Goal: Task Accomplishment & Management: Manage account settings

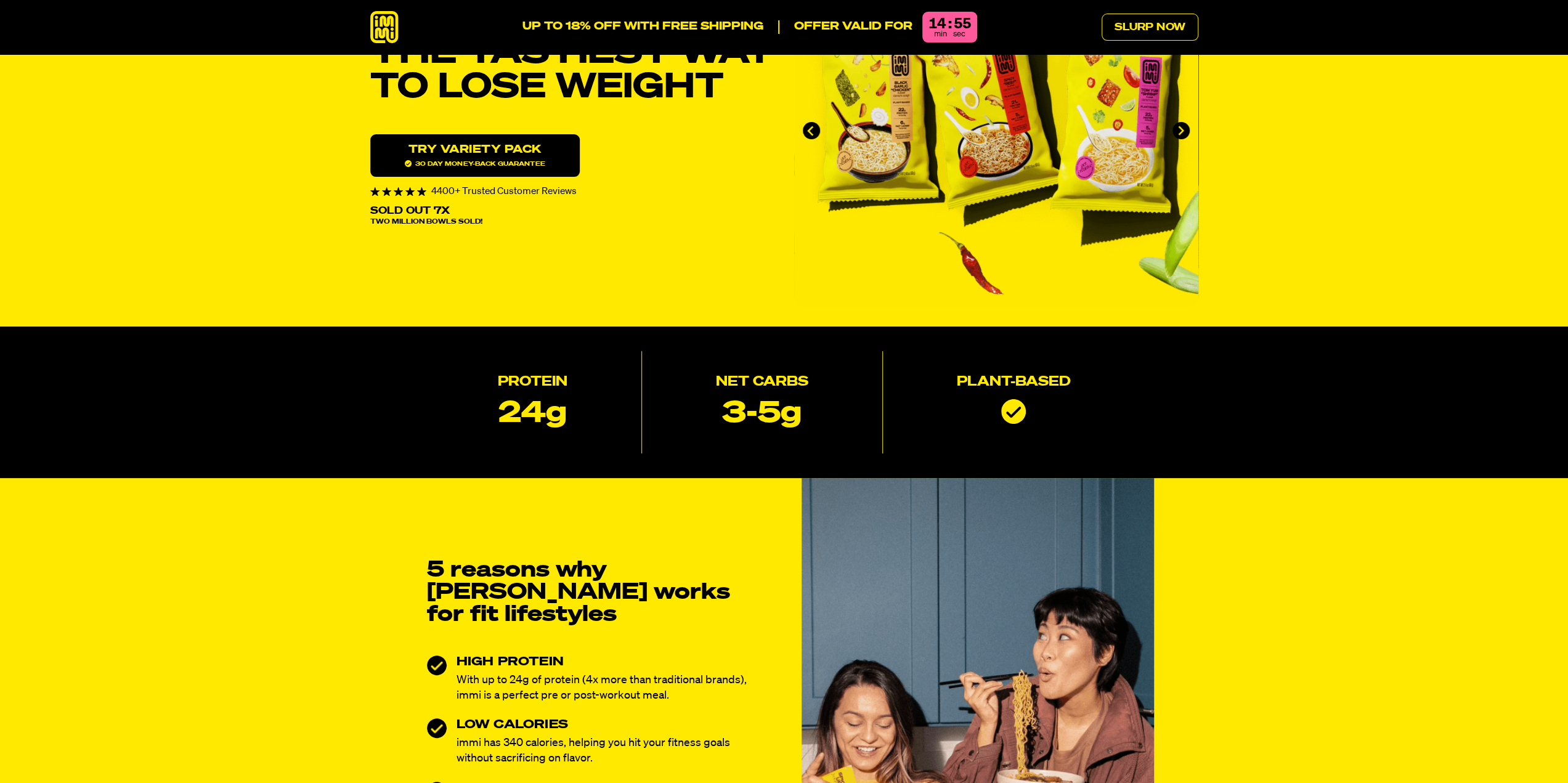
scroll to position [185, 0]
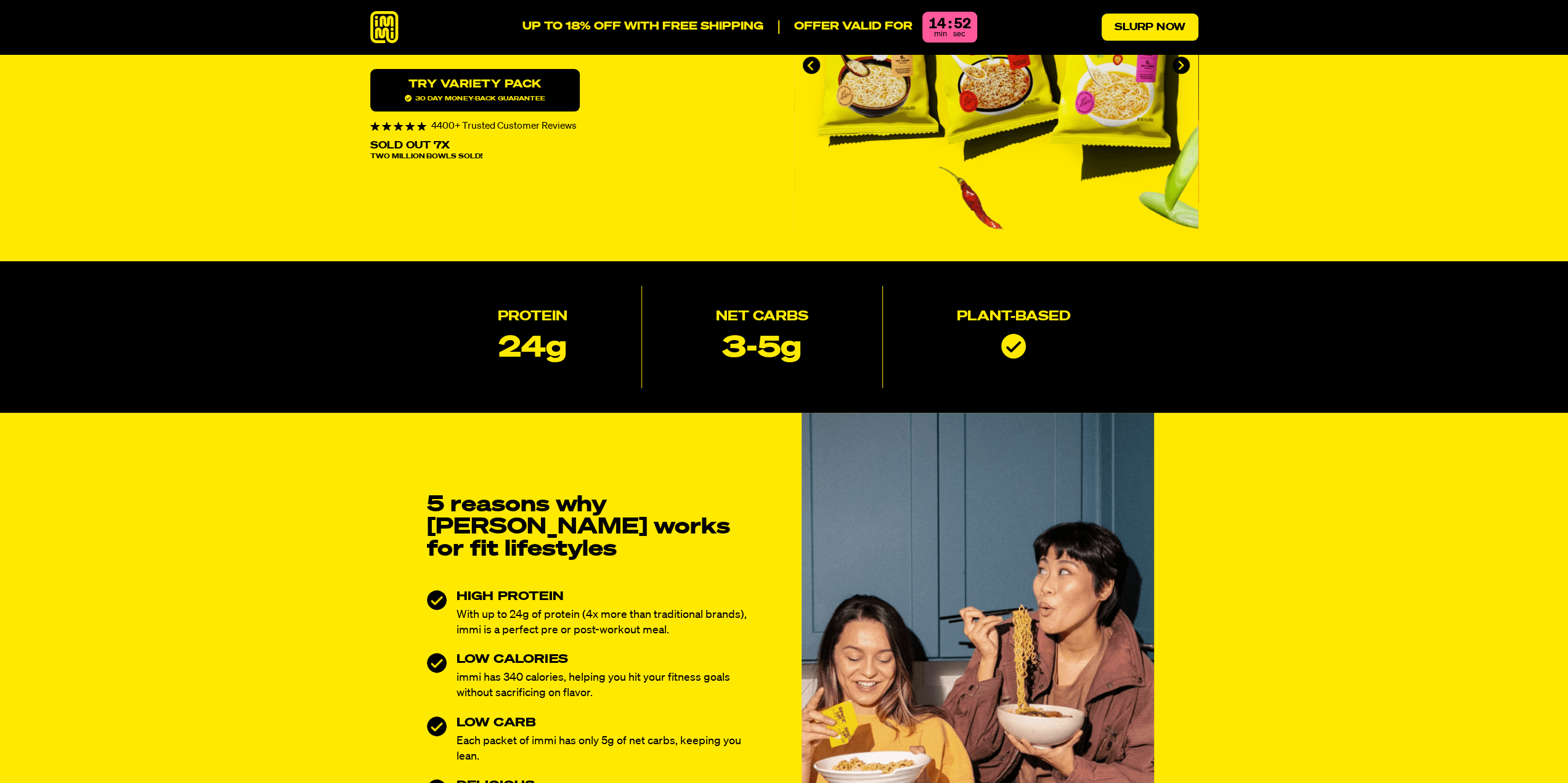
click at [1139, 19] on link "Slurp Now" at bounding box center [1150, 27] width 97 height 27
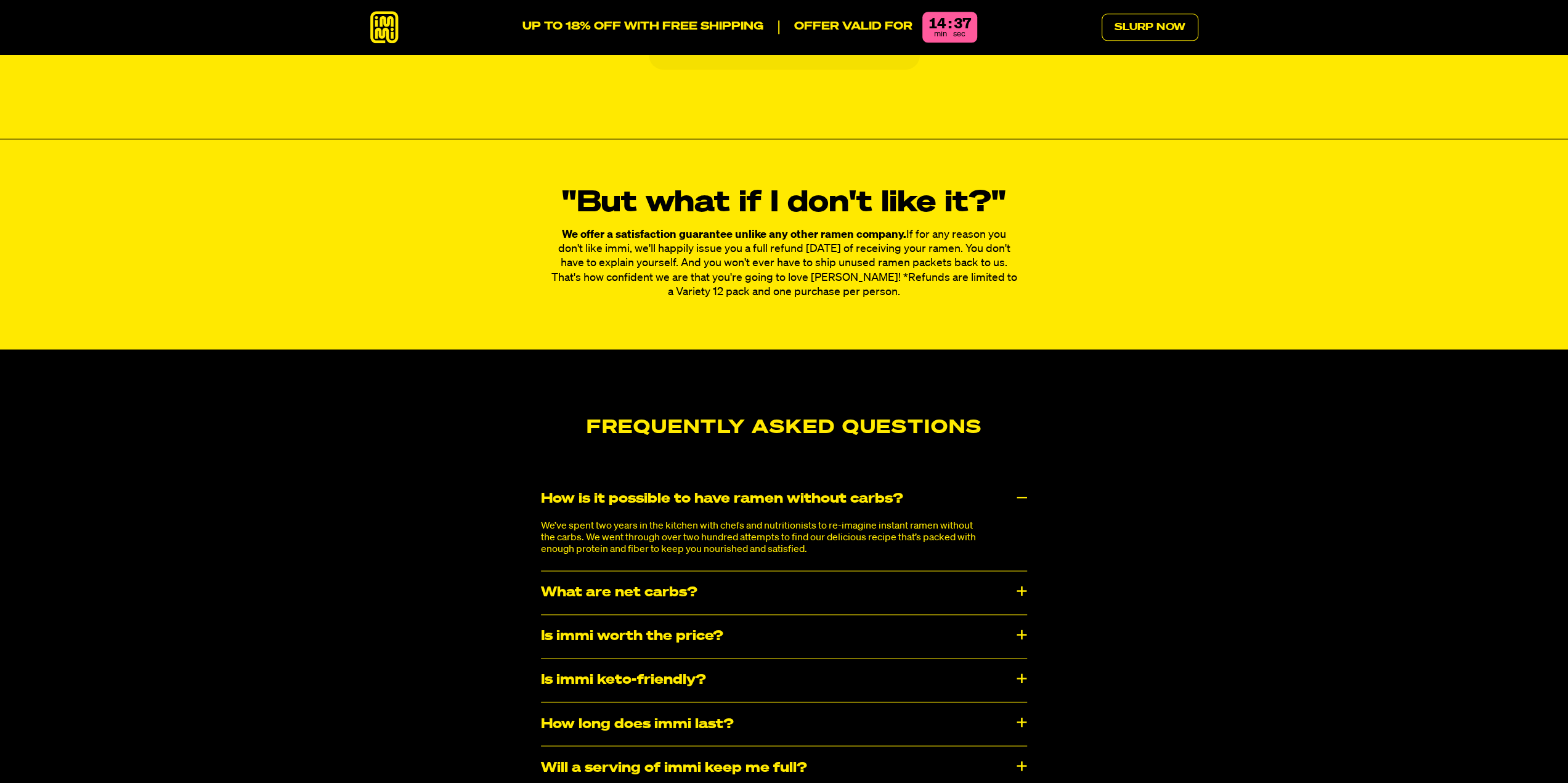
scroll to position [6036, 0]
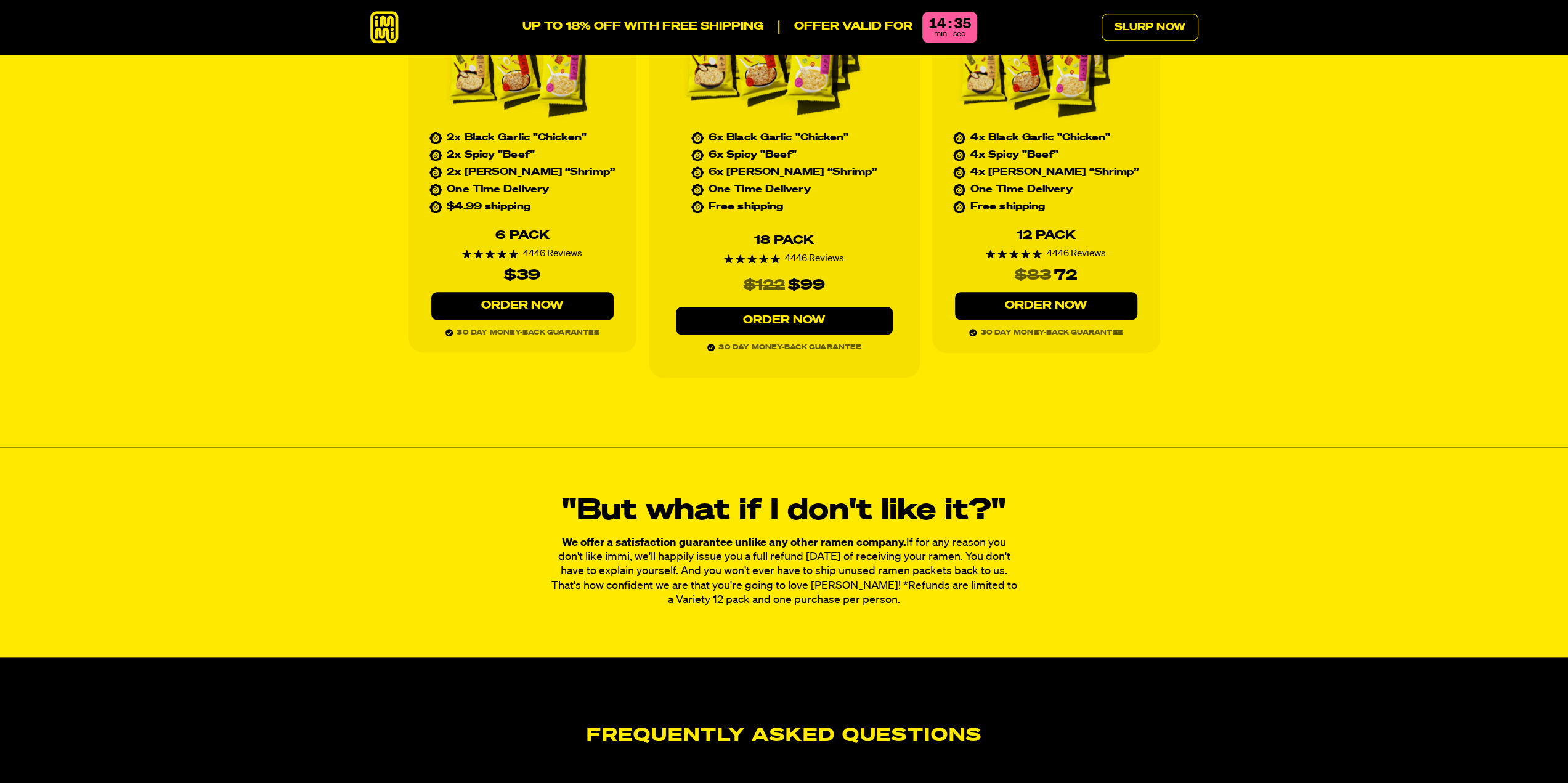
click at [391, 23] on icon at bounding box center [384, 27] width 29 height 33
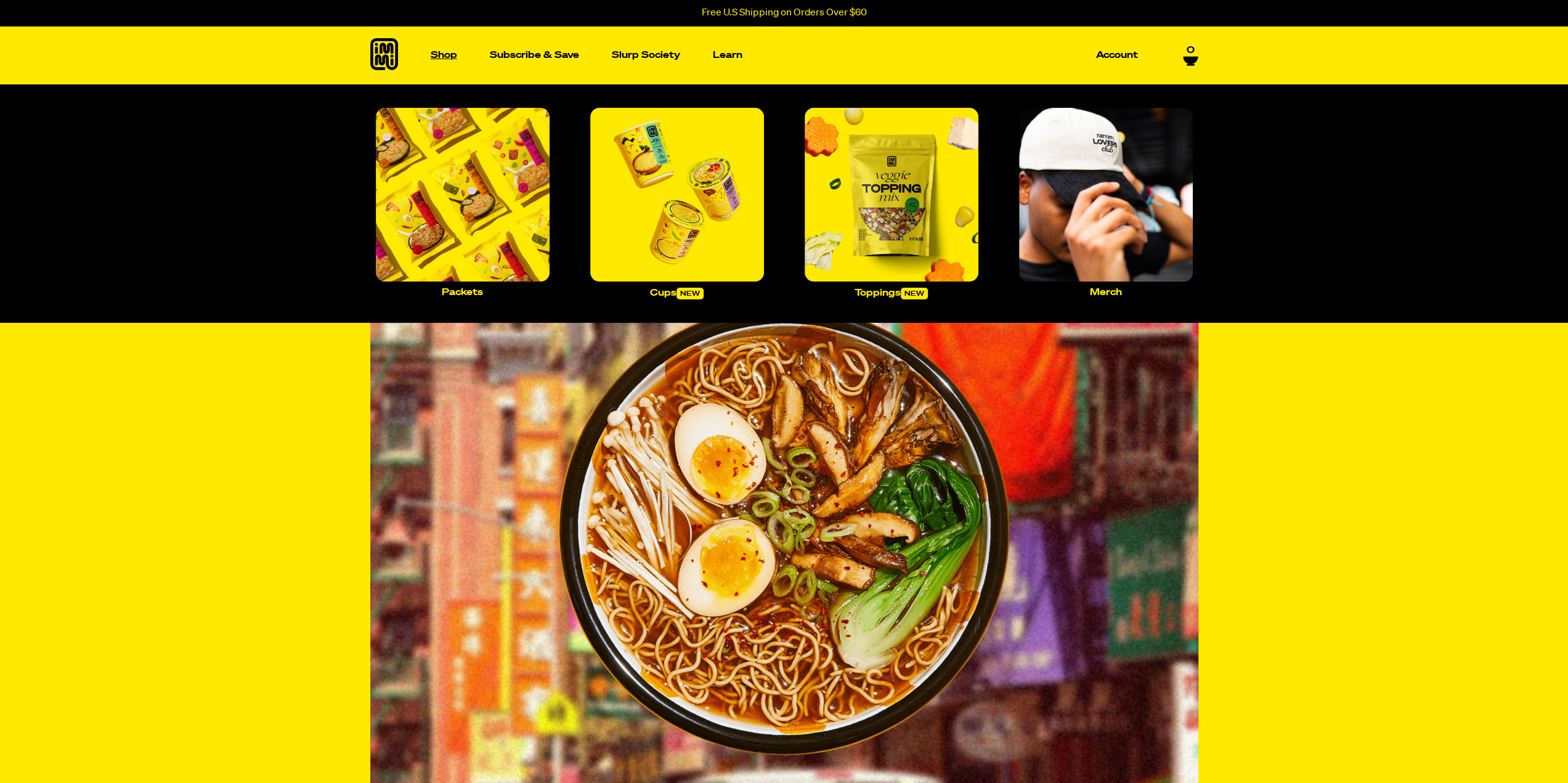
click at [454, 52] on p "Shop" at bounding box center [444, 54] width 27 height 9
drag, startPoint x: 454, startPoint y: 52, endPoint x: 620, endPoint y: 45, distance: 166.1
click at [617, 45] on ul "Shop Packets Cups new Toppings new Merch Subscribe & Save Slurp Society Learn O…" at bounding box center [784, 55] width 717 height 59
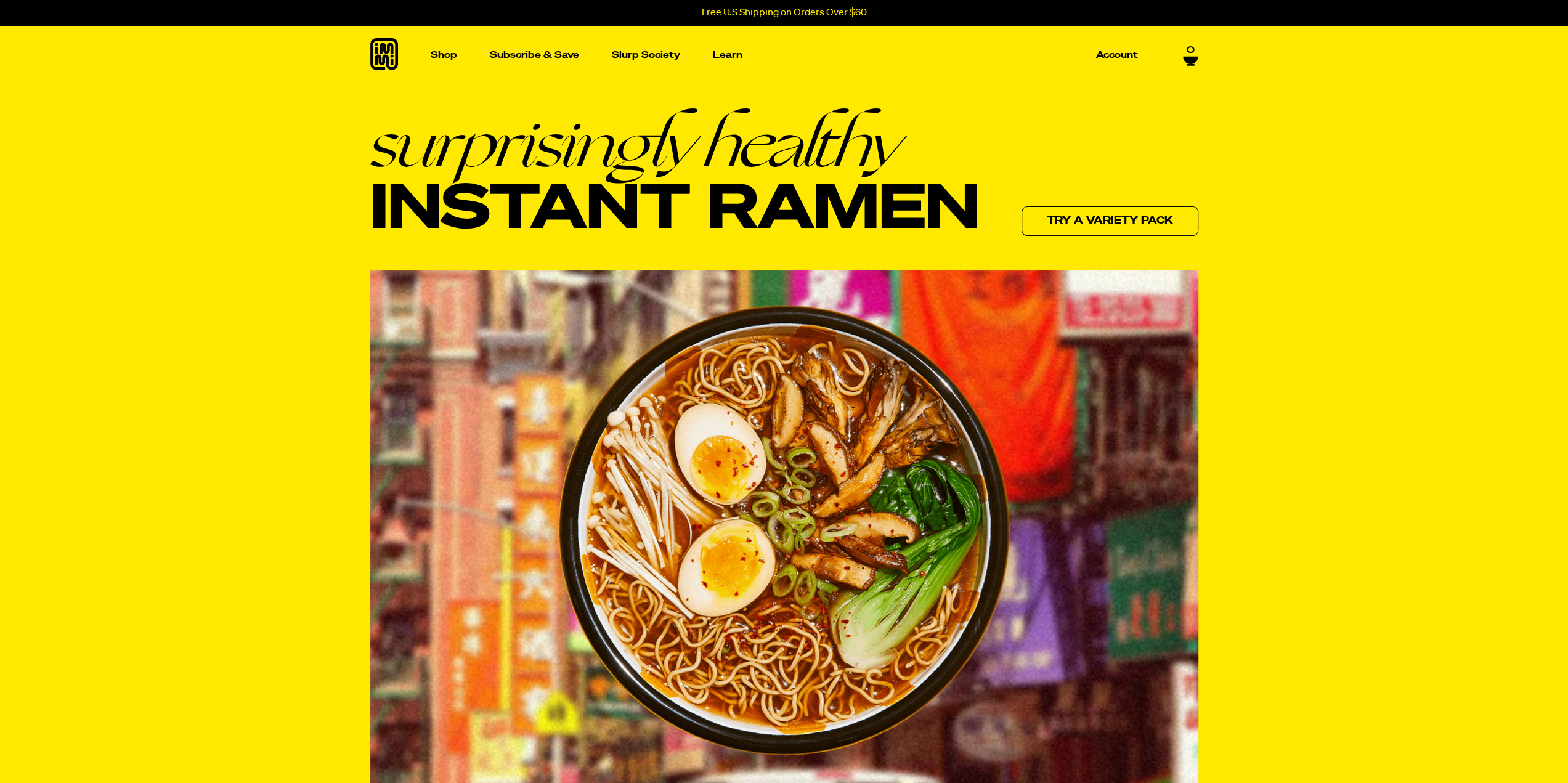
drag, startPoint x: 629, startPoint y: 44, endPoint x: 643, endPoint y: 45, distance: 14.0
click at [639, 44] on ul "Shop Packets Cups new Toppings new Merch Subscribe & Save Slurp Society Learn O…" at bounding box center [784, 55] width 717 height 59
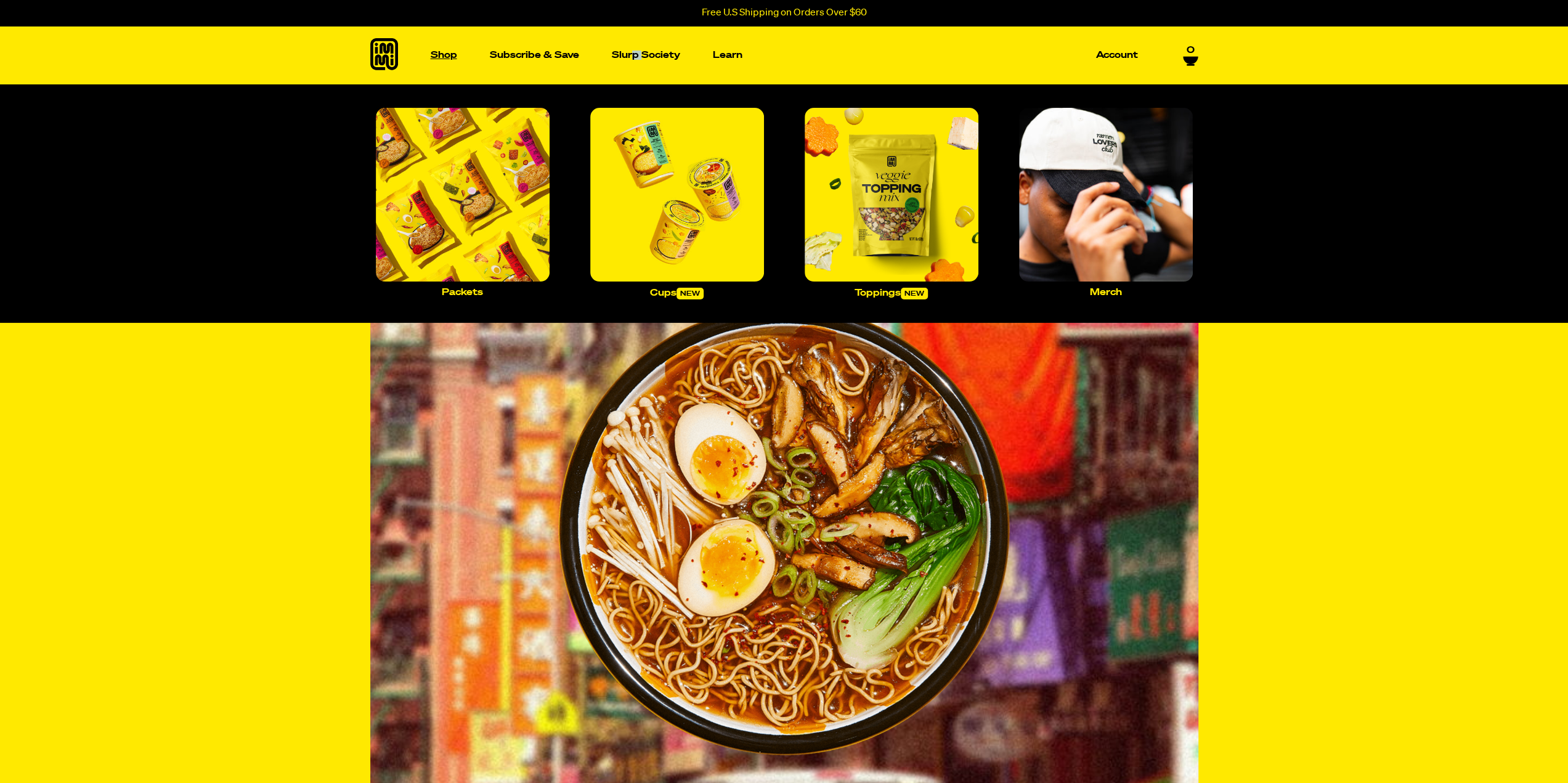
click at [455, 55] on p "Shop" at bounding box center [444, 54] width 27 height 9
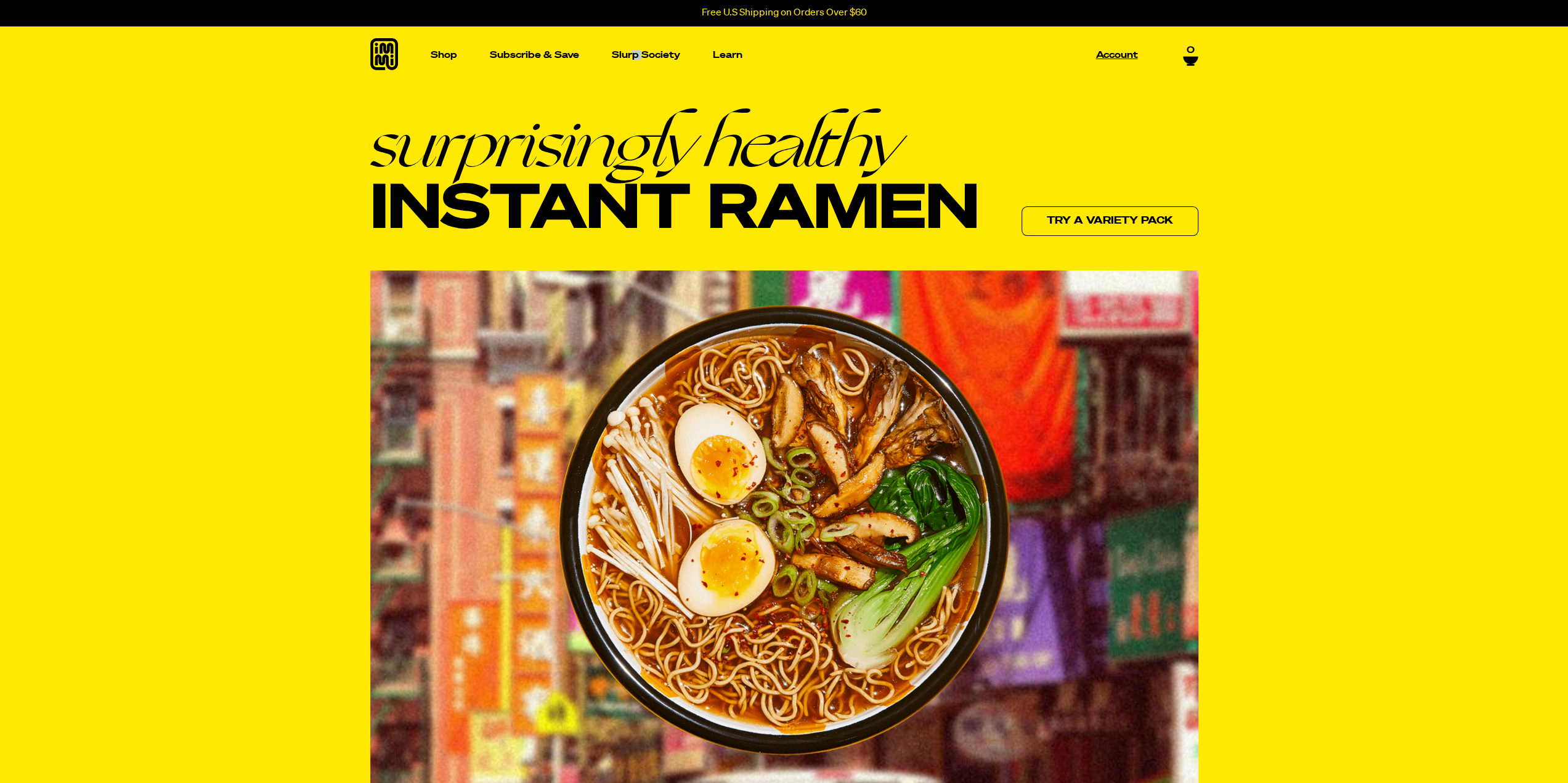
click at [1121, 52] on p "Account" at bounding box center [1117, 54] width 42 height 9
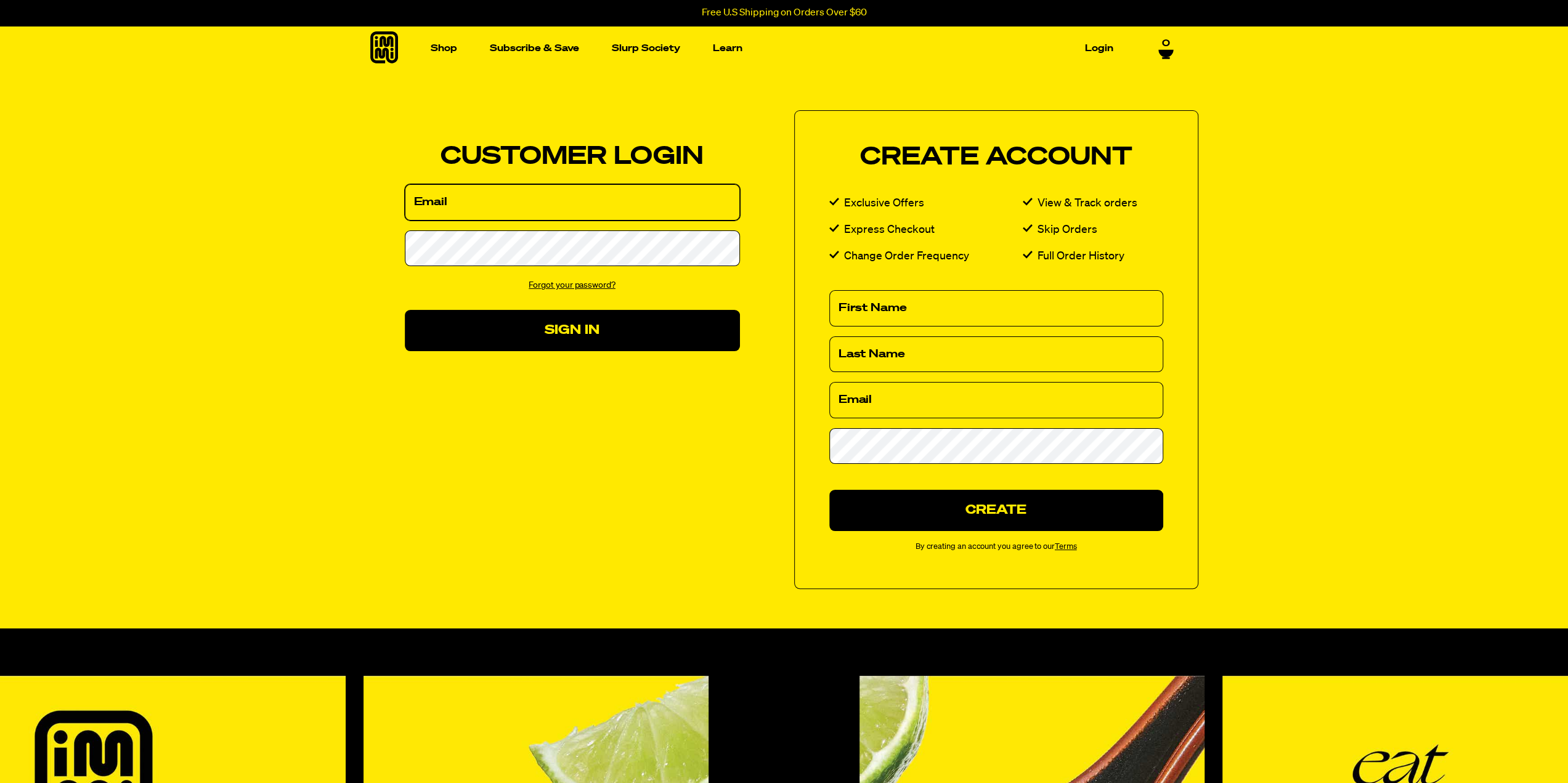
click at [450, 209] on input "Email" at bounding box center [572, 202] width 335 height 36
click at [450, 205] on input "Email" at bounding box center [572, 202] width 335 height 36
click at [451, 202] on input "Email" at bounding box center [572, 202] width 335 height 36
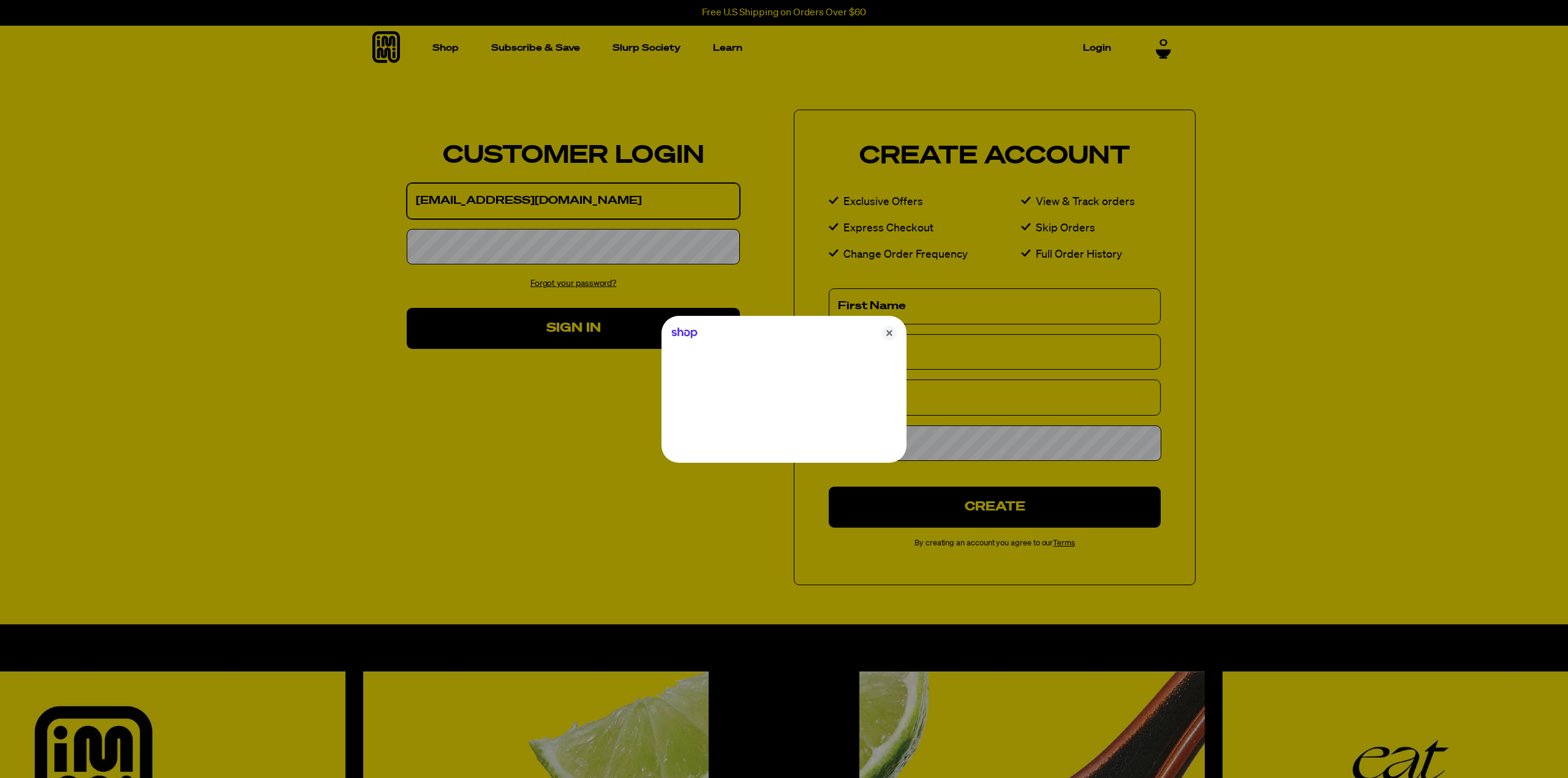
type input "[EMAIL_ADDRESS][DOMAIN_NAME]"
